Goal: Navigation & Orientation: Find specific page/section

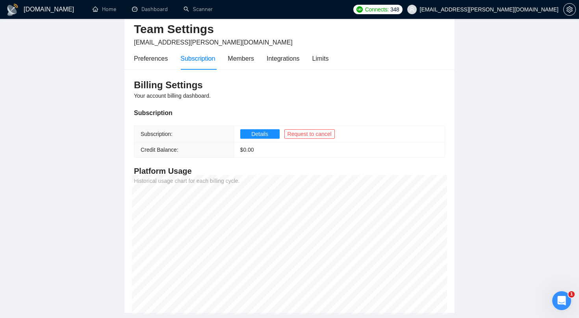
scroll to position [37, 0]
click at [112, 6] on link "Home" at bounding box center [105, 9] width 24 height 7
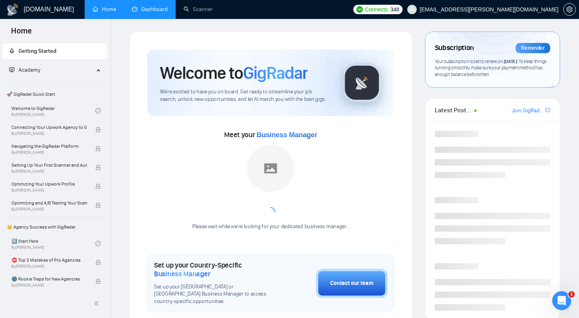
click at [157, 11] on link "Dashboard" at bounding box center [150, 9] width 36 height 7
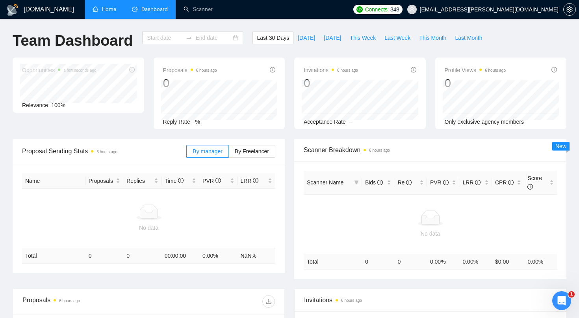
type input "[DATE]"
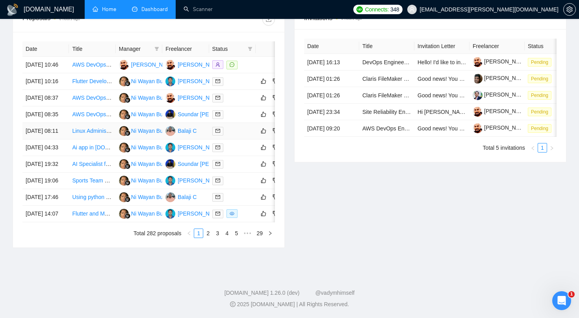
scroll to position [349, 0]
click at [210, 238] on link "2" at bounding box center [208, 233] width 9 height 9
